Goal: Find specific fact: Find specific fact

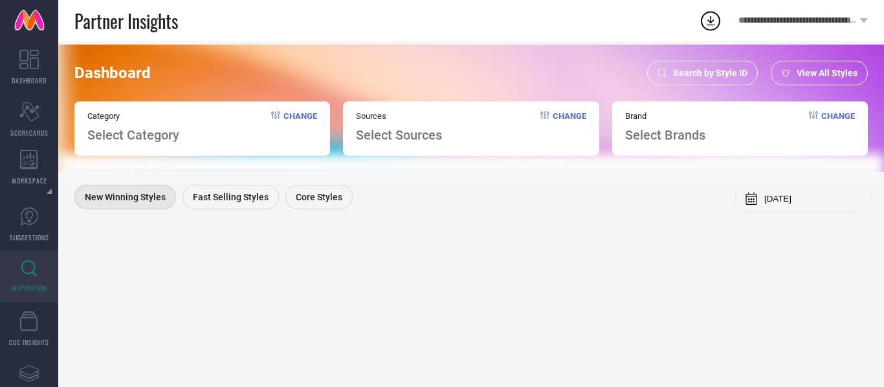
click at [705, 84] on div "Search by Style ID" at bounding box center [702, 73] width 111 height 25
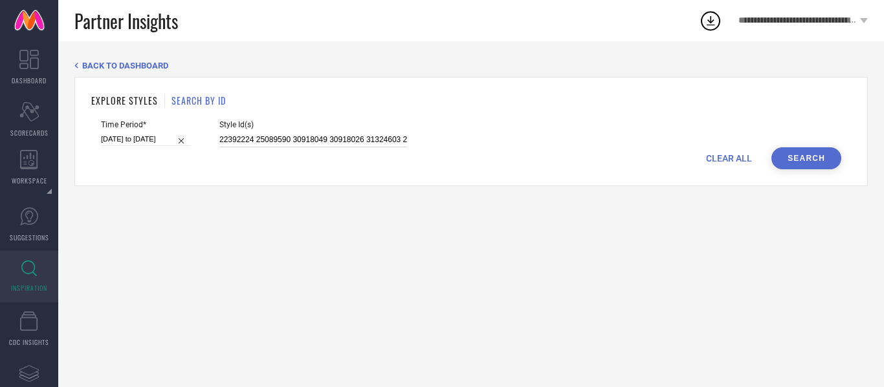
click at [278, 136] on input "22392224 25089590 30918049 30918026 31324603 22455114 30918036 30918054 3132459…" at bounding box center [313, 140] width 188 height 15
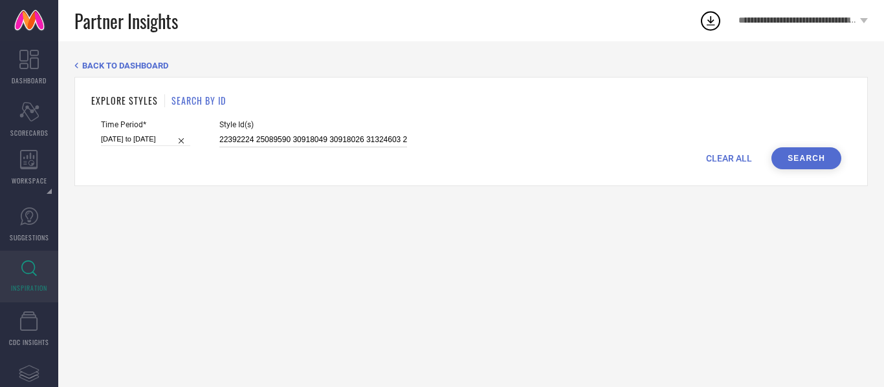
paste input "33260785 30937240 11005932 33260775 30918030 19971438 31804912 25507050 2327576…"
click at [794, 160] on button "Search" at bounding box center [806, 158] width 70 height 22
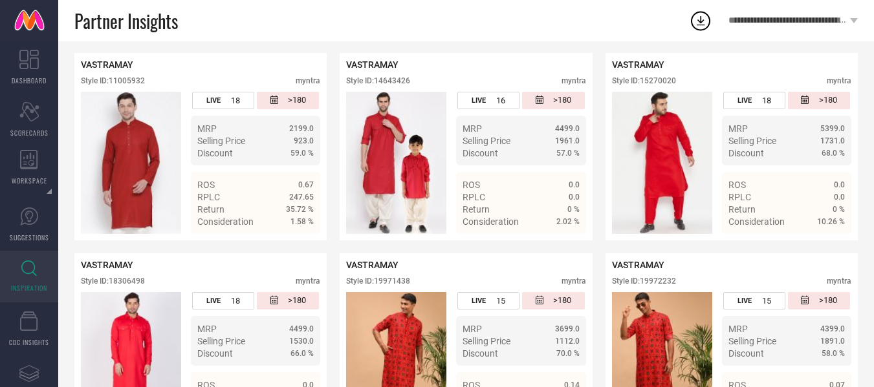
scroll to position [276, 0]
click at [394, 281] on div "Style ID: 19971438" at bounding box center [378, 281] width 64 height 9
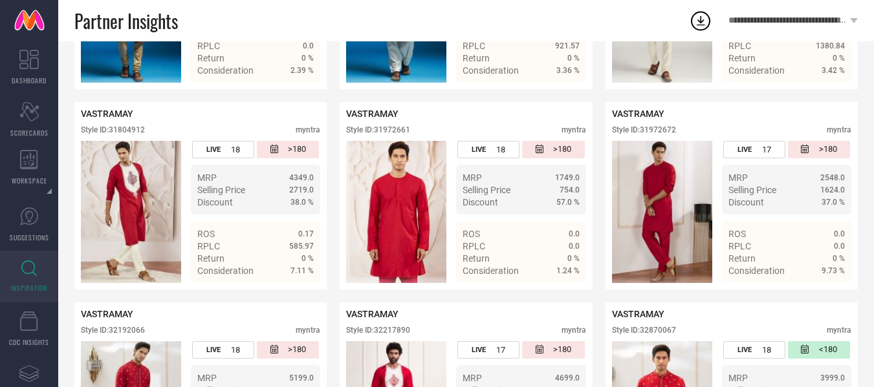
scroll to position [1430, 0]
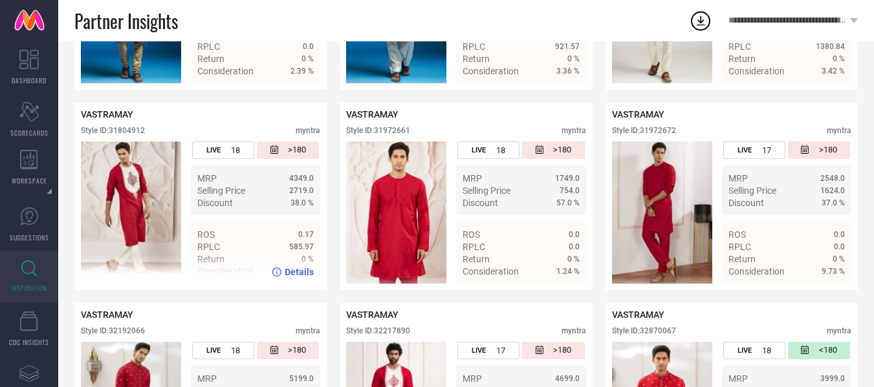
click at [129, 135] on div "Style ID: 31804912" at bounding box center [113, 130] width 64 height 9
copy div "31804912"
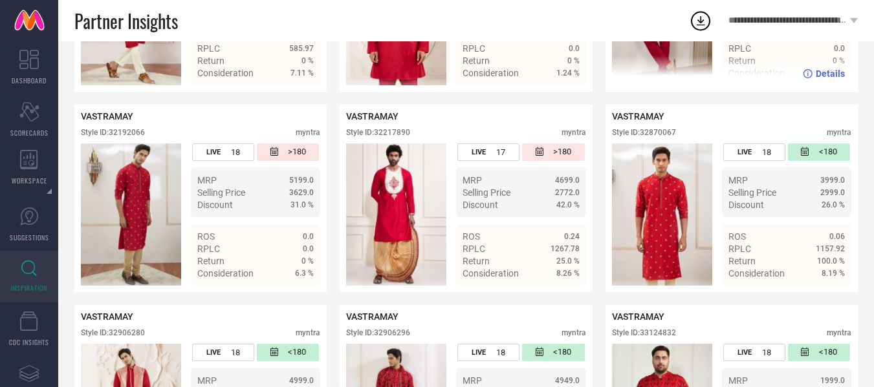
scroll to position [1631, 0]
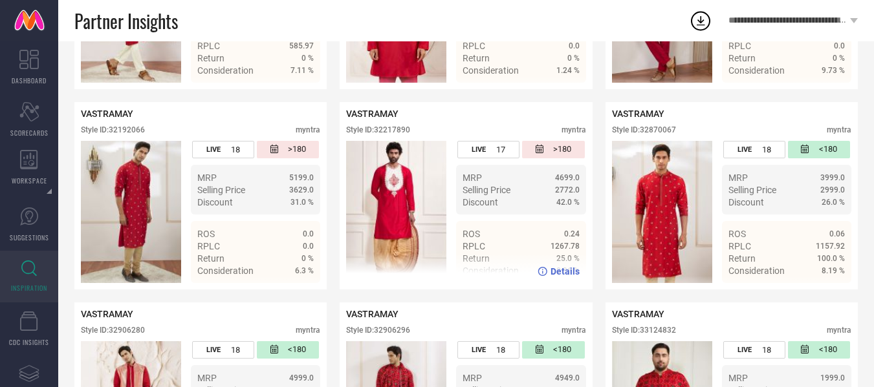
click at [402, 135] on div "Style ID: 32217890" at bounding box center [378, 129] width 64 height 9
copy div "32217890"
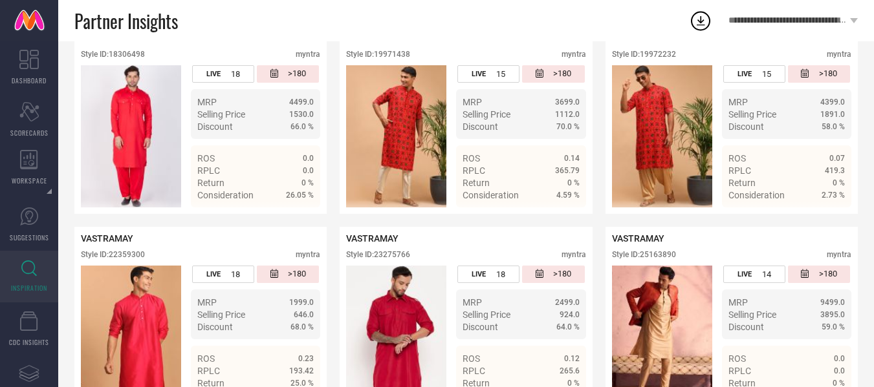
scroll to position [0, 0]
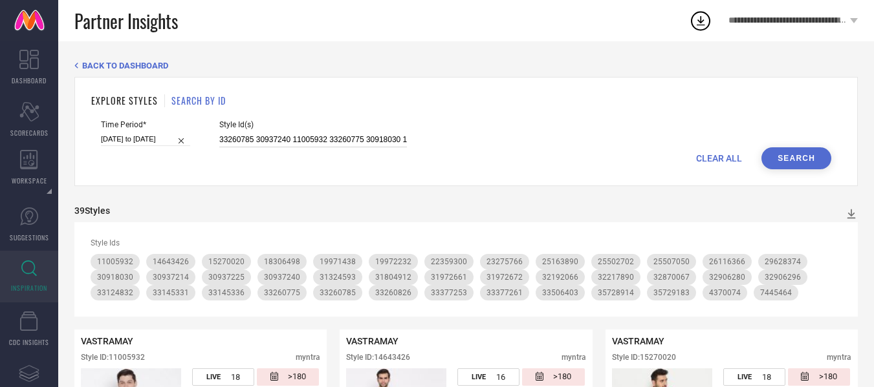
click at [347, 138] on input "33260785 30937240 11005932 33260775 30918030 19971438 31804912 25507050 2327576…" at bounding box center [313, 140] width 188 height 15
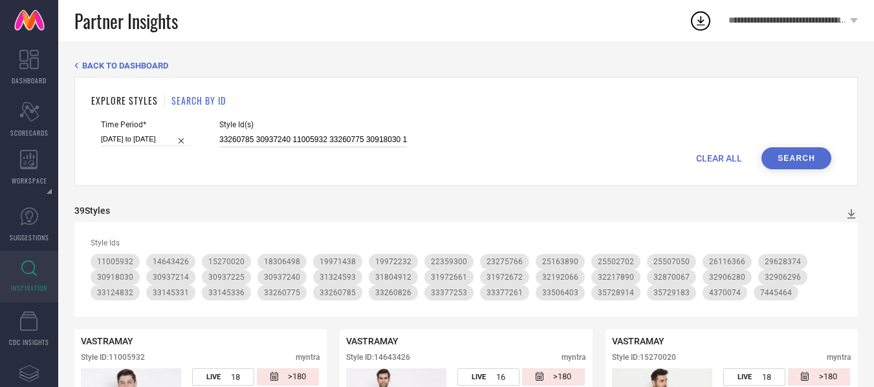
click at [300, 144] on input "33260785 30937240 11005932 33260775 30918030 19971438 31804912 25507050 2327576…" at bounding box center [313, 140] width 188 height 15
paste input "22392224 25089590 30918049 30918026 31324603 22455114 30918036 30918054 3132459…"
type input "22392224 25089590 30918049 30918026 31324603 22455114 30918036 30918054 3132459…"
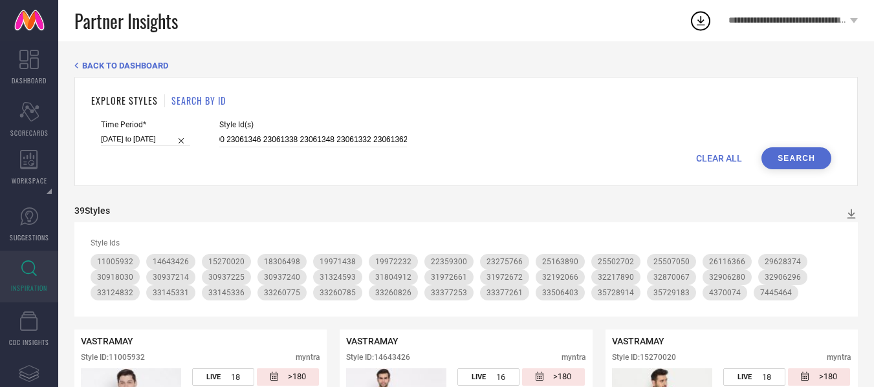
scroll to position [0, 0]
click at [810, 155] on button "Search" at bounding box center [796, 158] width 70 height 22
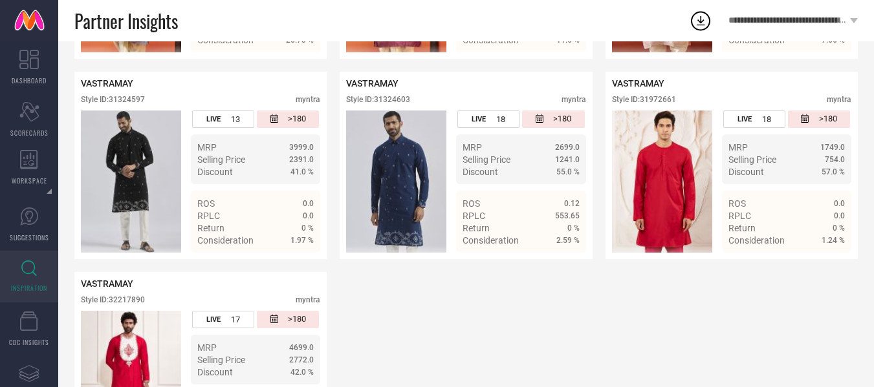
scroll to position [1342, 0]
